Goal: Task Accomplishment & Management: Manage account settings

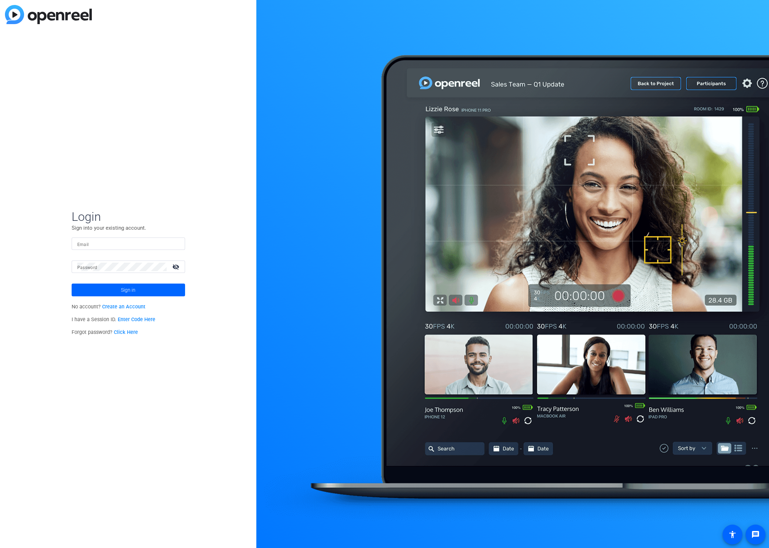
click at [115, 242] on input "Email" at bounding box center [128, 244] width 102 height 9
click at [0, 548] on com-1password-button at bounding box center [0, 548] width 0 height 0
click at [173, 156] on div "Login Sign into your existing account. Email Password visibility_off Sign in No…" at bounding box center [128, 274] width 256 height 548
click at [128, 248] on div at bounding box center [128, 244] width 102 height 12
type input "[PERSON_NAME][EMAIL_ADDRESS][PERSON_NAME][DOMAIN_NAME]"
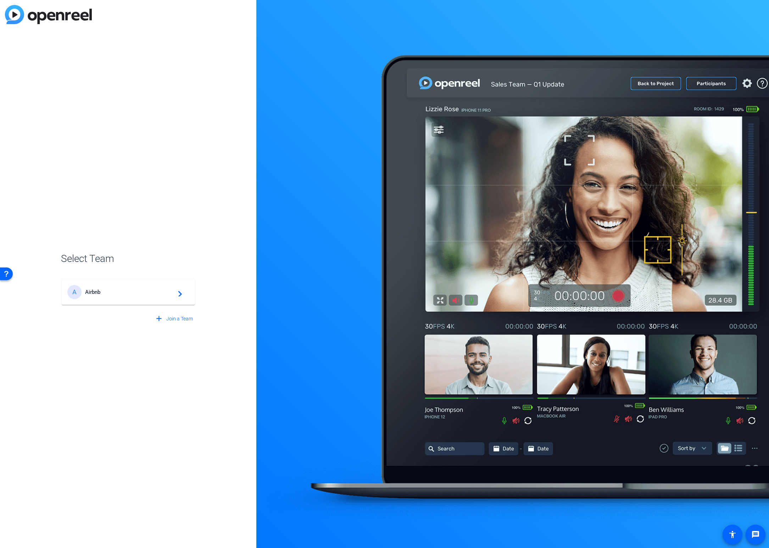
click at [168, 296] on div "A Airbnb navigate_next" at bounding box center [128, 292] width 122 height 14
